Goal: Find contact information: Find contact information

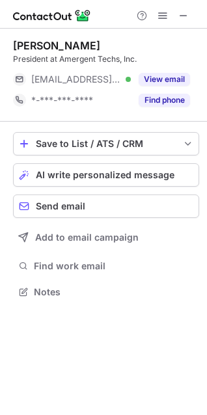
scroll to position [283, 207]
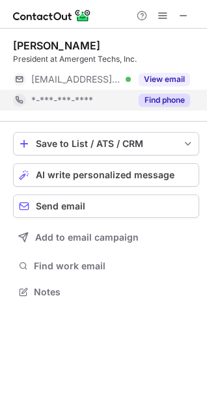
drag, startPoint x: 145, startPoint y: 78, endPoint x: 158, endPoint y: 107, distance: 32.0
click at [146, 79] on button "View email" at bounding box center [164, 79] width 51 height 13
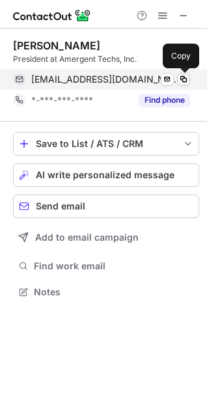
click at [186, 79] on span at bounding box center [183, 79] width 10 height 10
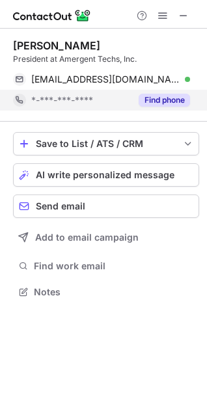
click at [170, 103] on button "Find phone" at bounding box center [164, 100] width 51 height 13
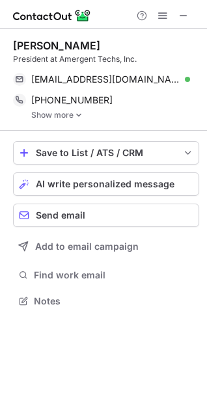
scroll to position [292, 207]
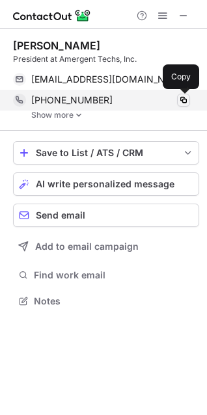
click at [183, 101] on span at bounding box center [183, 100] width 10 height 10
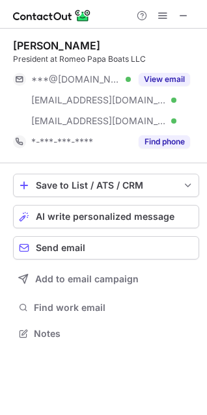
scroll to position [325, 207]
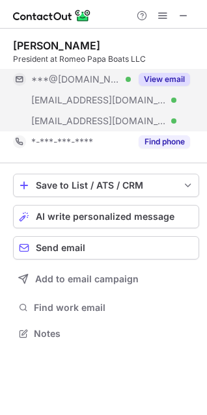
click at [170, 73] on button "View email" at bounding box center [164, 79] width 51 height 13
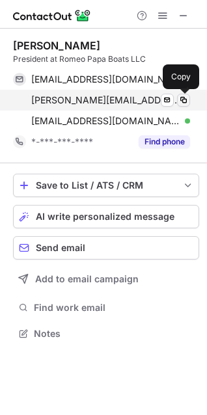
click at [182, 100] on span at bounding box center [183, 100] width 10 height 10
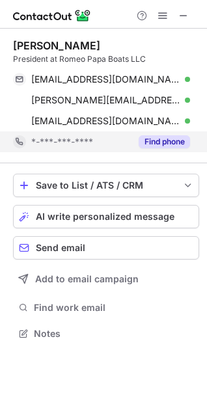
click at [164, 140] on button "Find phone" at bounding box center [164, 141] width 51 height 13
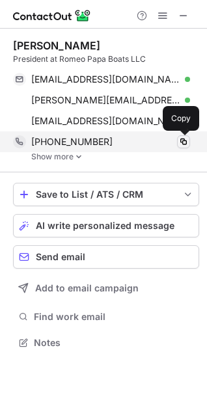
click at [183, 145] on span at bounding box center [183, 142] width 10 height 10
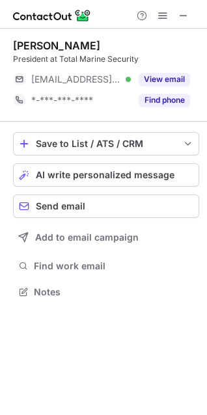
scroll to position [283, 207]
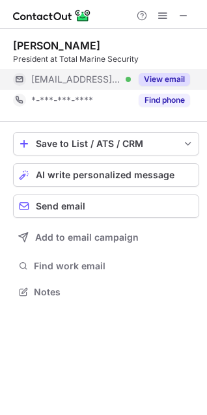
click at [170, 81] on button "View email" at bounding box center [164, 79] width 51 height 13
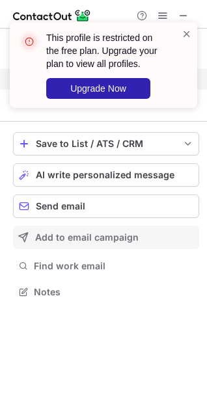
click at [125, 250] on div "Save to List / ATS / CRM List Select Lever Connect Greenhouse Connect Salesforc…" at bounding box center [106, 217] width 186 height 190
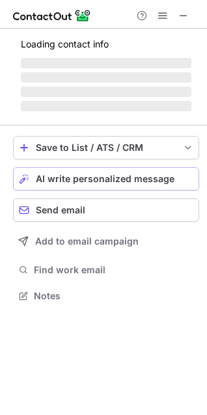
scroll to position [283, 207]
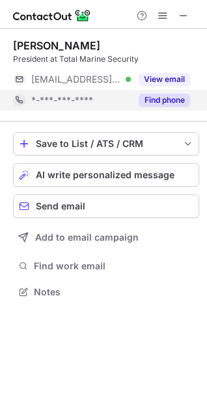
click at [159, 104] on button "Find phone" at bounding box center [164, 100] width 51 height 13
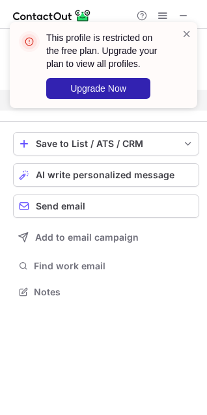
scroll to position [262, 207]
